Goal: Information Seeking & Learning: Learn about a topic

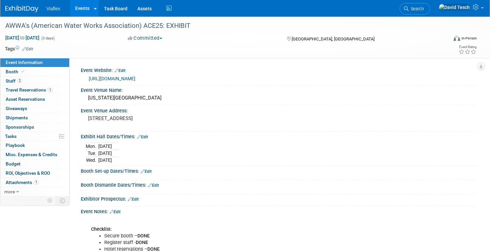
click at [77, 7] on link "Events" at bounding box center [82, 8] width 24 height 17
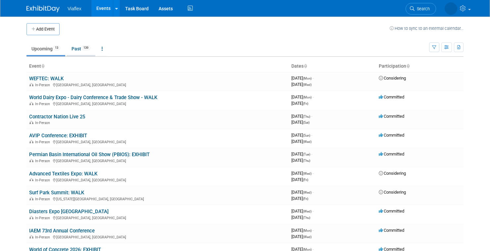
click at [77, 48] on link "Past 139" at bounding box center [81, 48] width 29 height 13
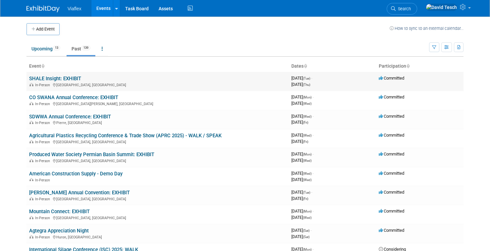
click at [73, 79] on link "SHALE Insight: EXHIBIT" at bounding box center [55, 79] width 52 height 6
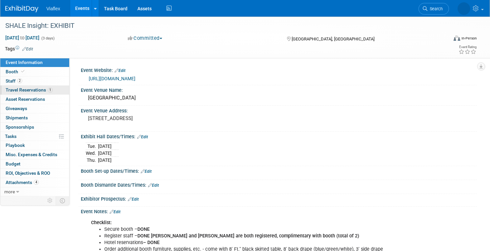
click at [14, 88] on span "Travel Reservations 1" at bounding box center [29, 89] width 47 height 5
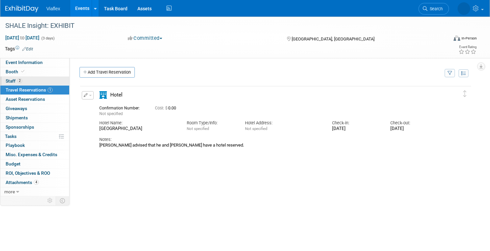
click at [12, 79] on span "Staff 2" at bounding box center [14, 80] width 17 height 5
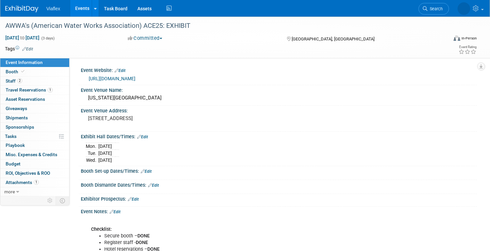
click at [81, 10] on link "Events" at bounding box center [82, 8] width 24 height 17
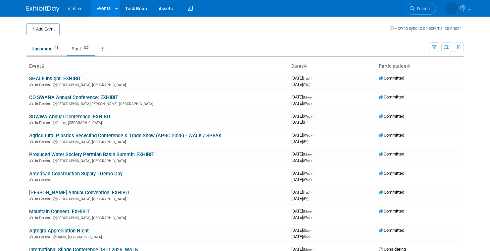
click at [43, 48] on link "Upcoming 13" at bounding box center [45, 48] width 39 height 13
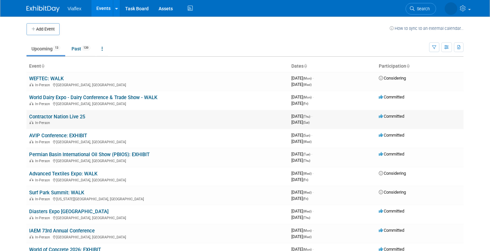
click at [64, 117] on link "Contractor Nation Live 25" at bounding box center [57, 117] width 56 height 6
